Goal: Use online tool/utility: Utilize a website feature to perform a specific function

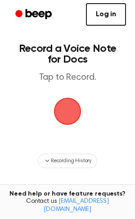
click at [73, 110] on span "button" at bounding box center [67, 111] width 31 height 31
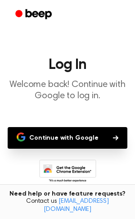
click at [116, 141] on button "Continue with Google" at bounding box center [68, 138] width 120 height 22
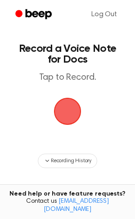
click at [65, 119] on span "button" at bounding box center [67, 111] width 29 height 29
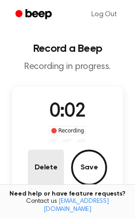
click at [49, 158] on button "Delete" at bounding box center [46, 168] width 36 height 36
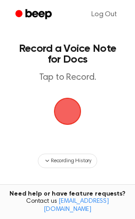
click at [68, 99] on span "button" at bounding box center [67, 111] width 35 height 35
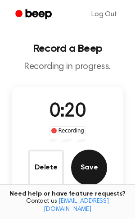
click at [89, 169] on button "Save" at bounding box center [89, 168] width 36 height 36
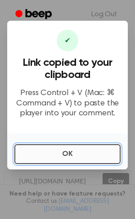
click at [78, 155] on button "OK" at bounding box center [67, 154] width 106 height 20
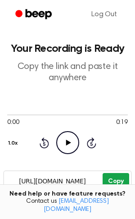
click at [115, 173] on button "Copy" at bounding box center [116, 181] width 27 height 17
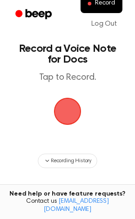
click at [71, 113] on span "button" at bounding box center [67, 111] width 25 height 25
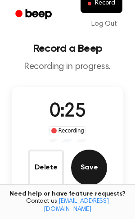
click at [92, 167] on button "Save" at bounding box center [89, 168] width 36 height 36
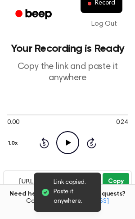
click at [121, 185] on button "Copy" at bounding box center [116, 181] width 27 height 17
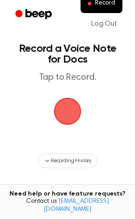
click at [69, 111] on span "button" at bounding box center [68, 111] width 44 height 44
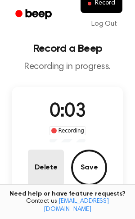
click at [45, 162] on button "Delete" at bounding box center [46, 168] width 36 height 36
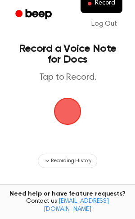
click at [74, 113] on span "button" at bounding box center [67, 111] width 50 height 50
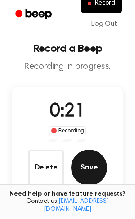
click at [87, 164] on button "Save" at bounding box center [89, 168] width 36 height 36
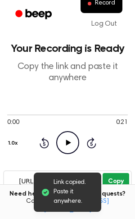
click at [112, 175] on button "Copy" at bounding box center [116, 181] width 27 height 17
